Goal: Check status

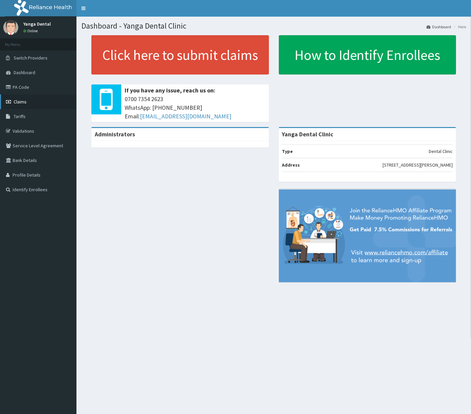
click at [23, 102] on span "Claims" at bounding box center [20, 102] width 13 height 6
